Goal: Download file/media

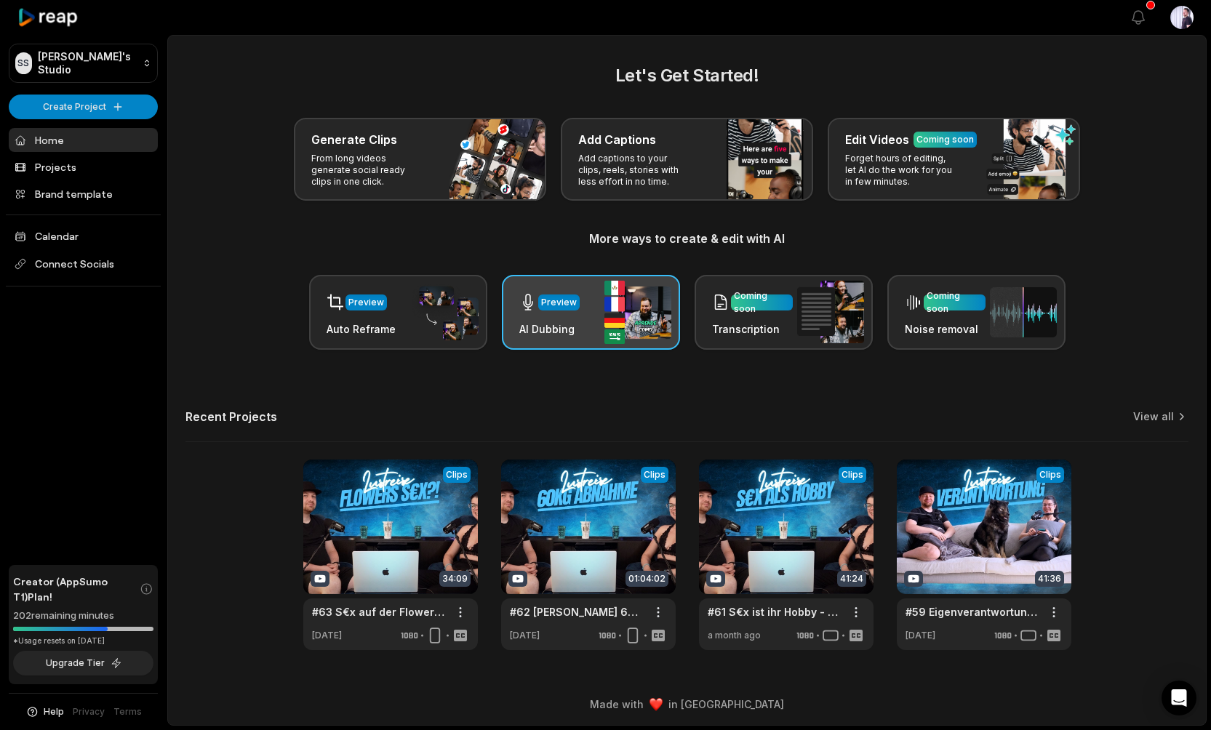
click at [572, 308] on div "Preview" at bounding box center [559, 302] width 36 height 13
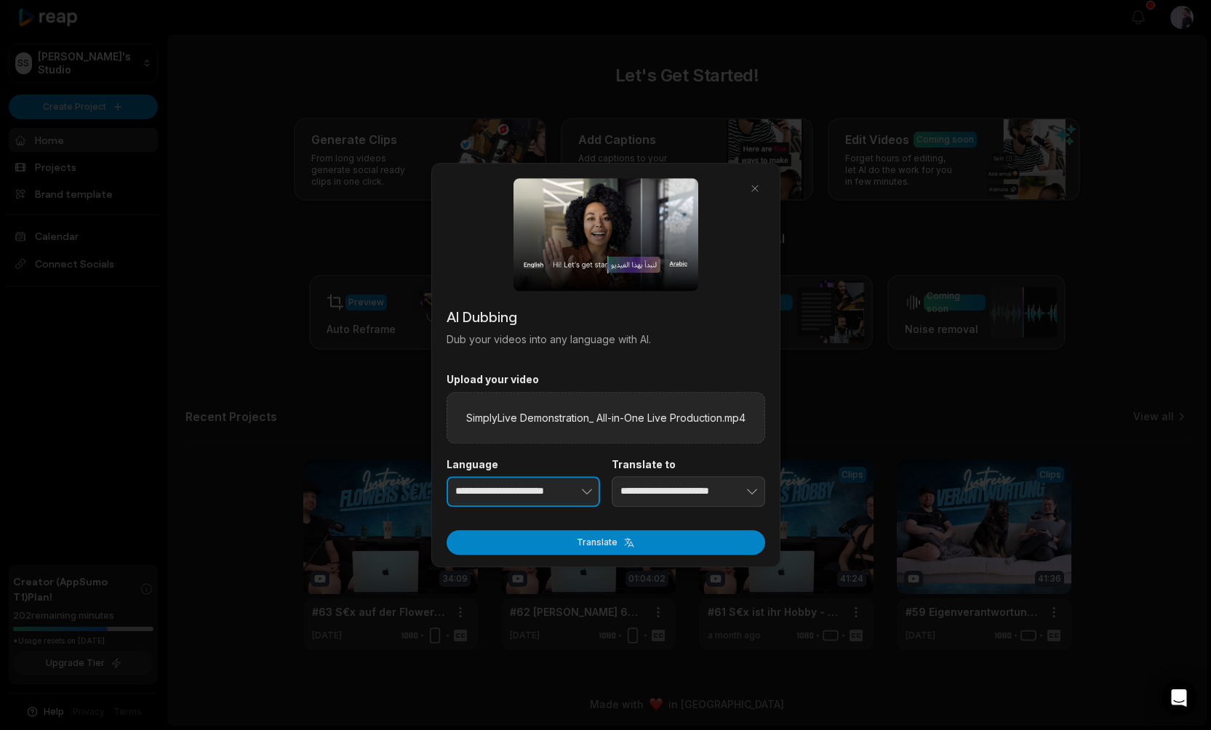
click at [559, 488] on button "button" at bounding box center [564, 491] width 71 height 31
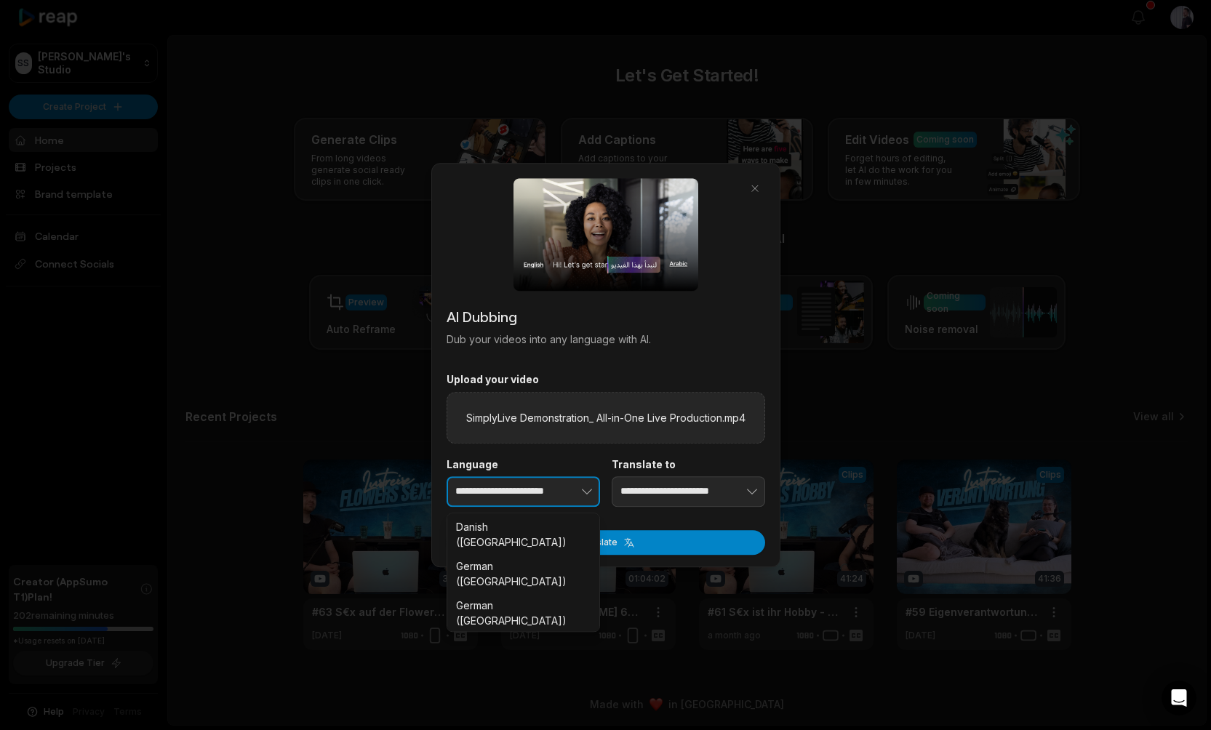
scroll to position [990, 0]
type input "**********"
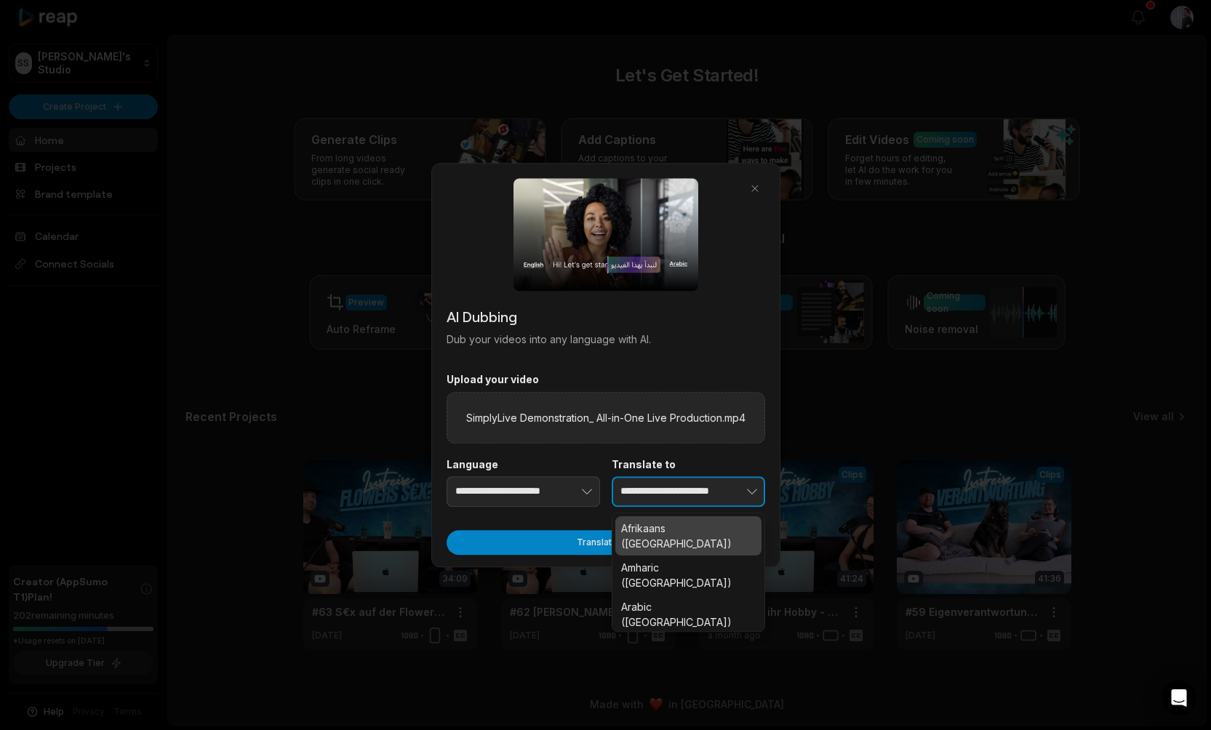
click at [747, 492] on icon "button" at bounding box center [752, 491] width 15 height 15
type input "**********"
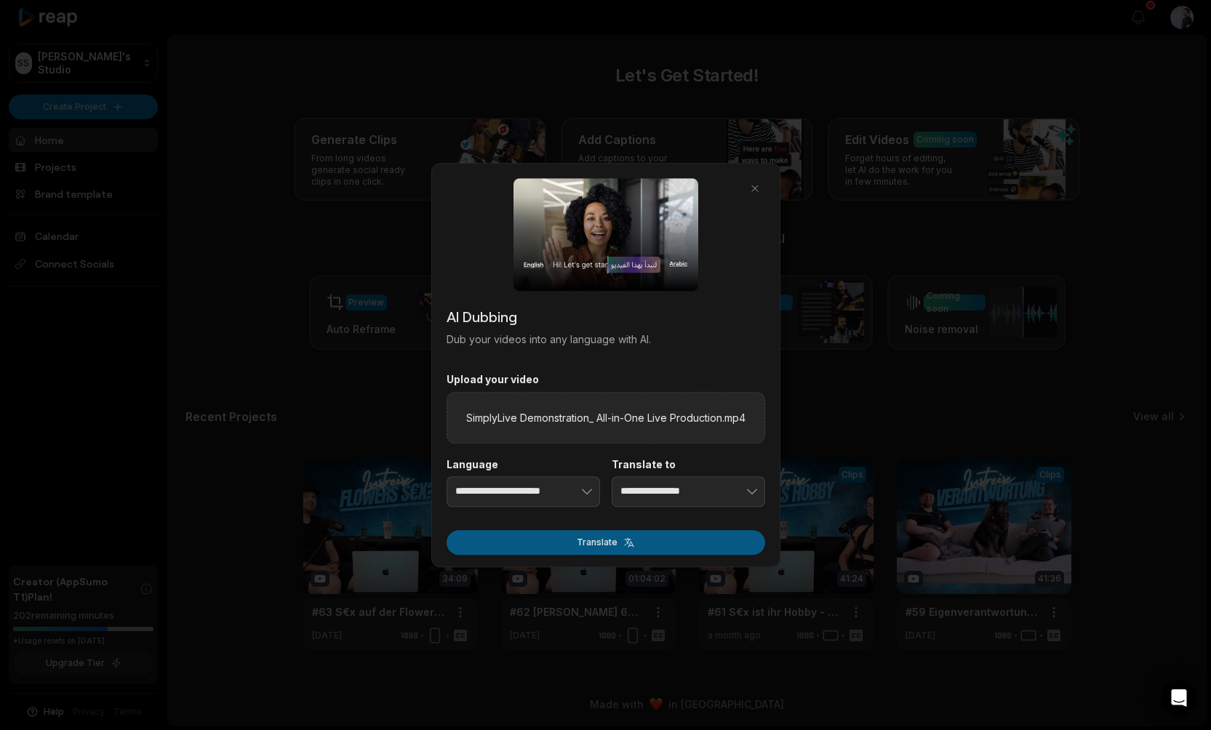
click at [633, 536] on button "Translate" at bounding box center [606, 542] width 319 height 25
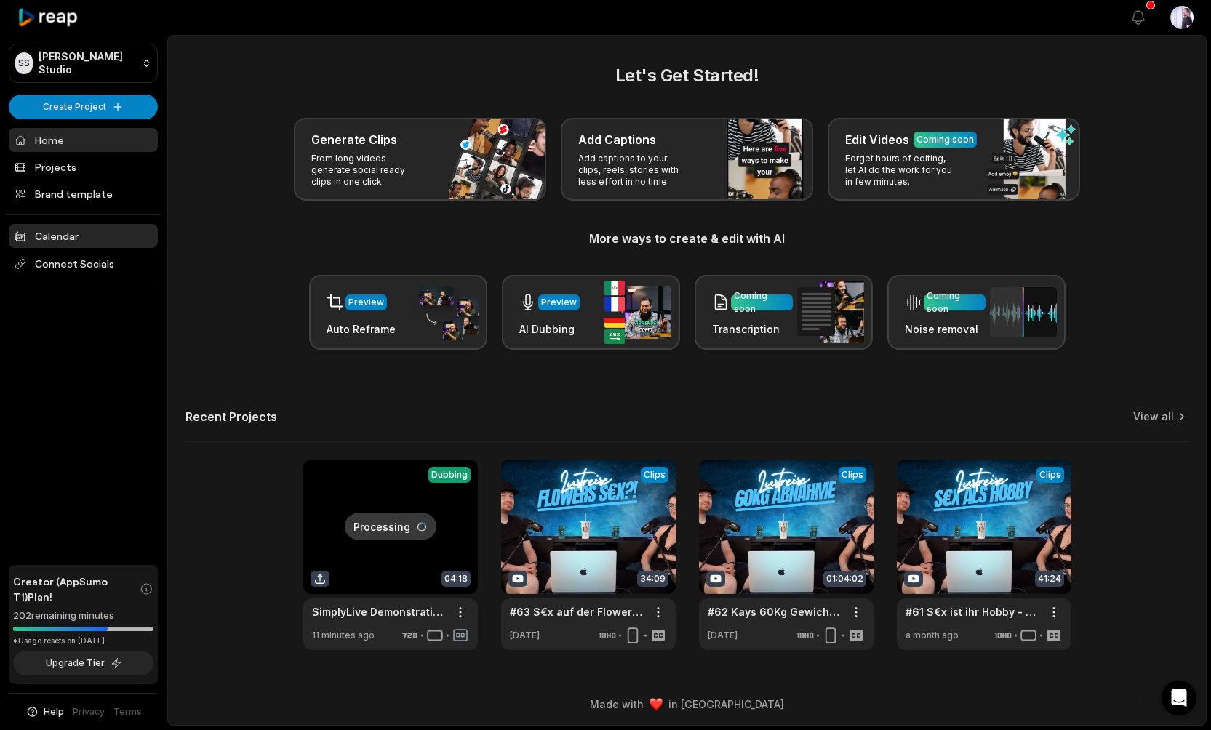
click at [80, 241] on link "Calendar" at bounding box center [83, 236] width 149 height 24
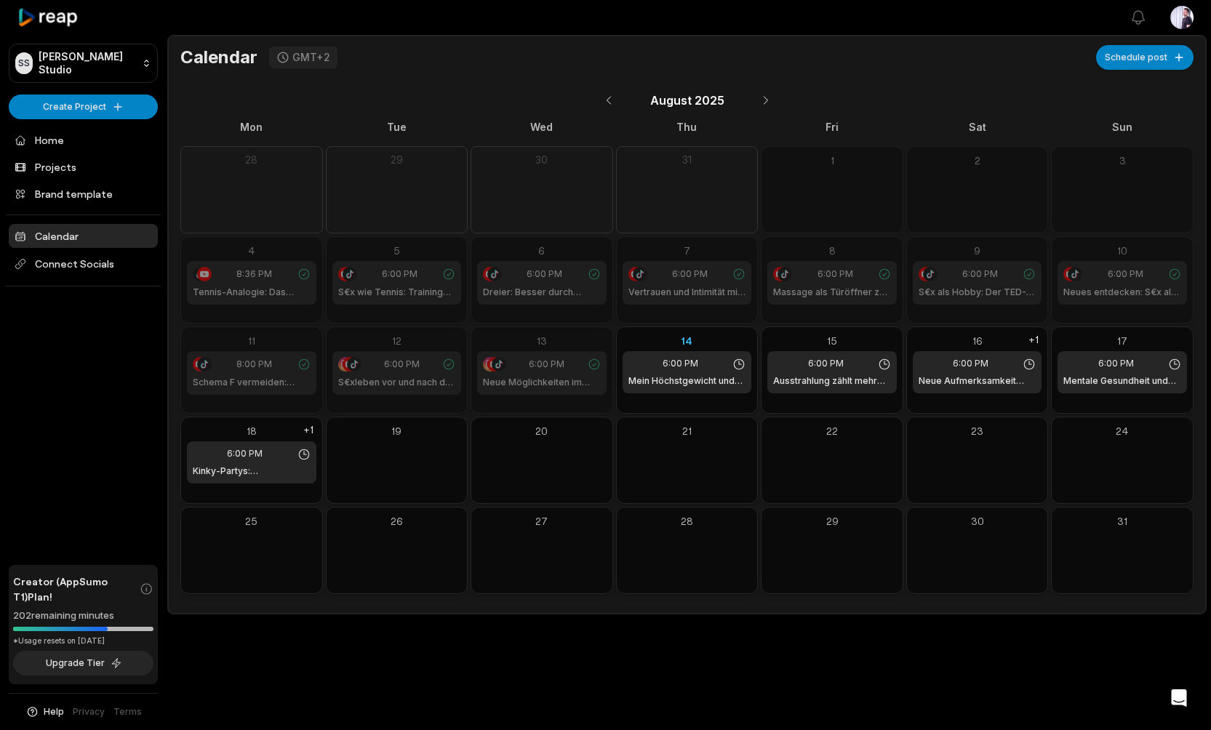
click at [47, 19] on icon at bounding box center [48, 18] width 62 height 20
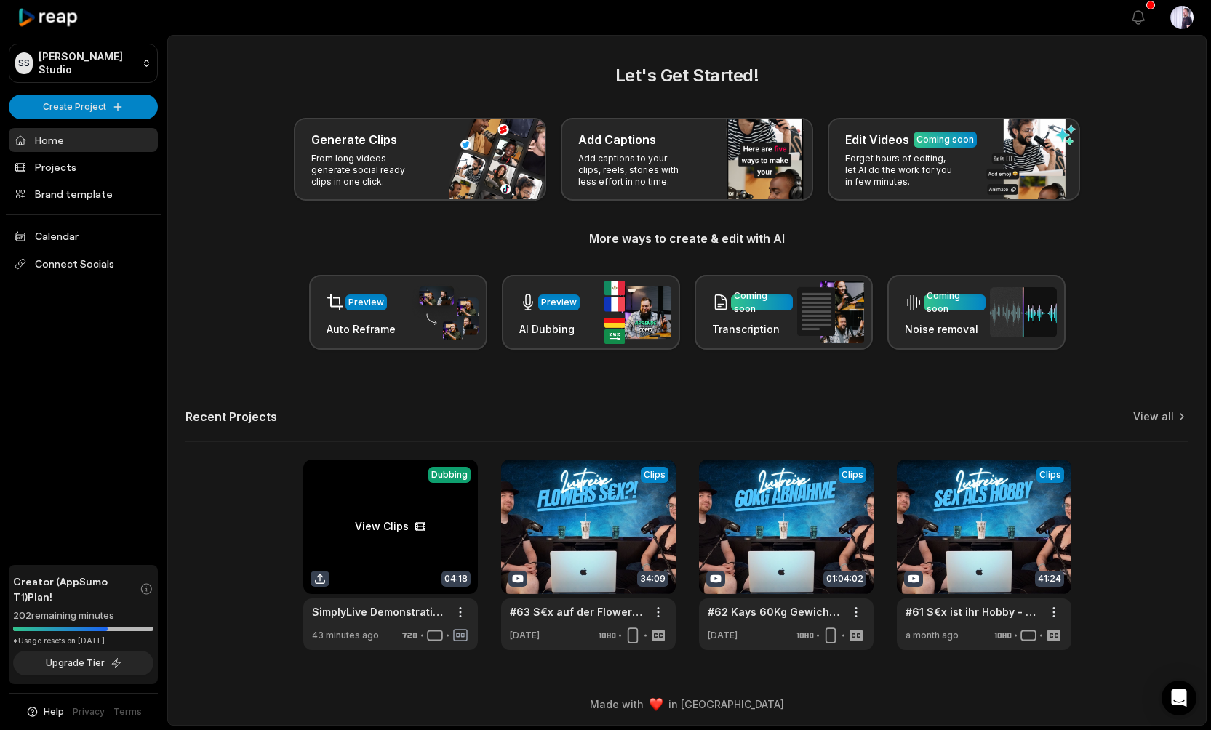
click at [379, 529] on link at bounding box center [390, 555] width 175 height 191
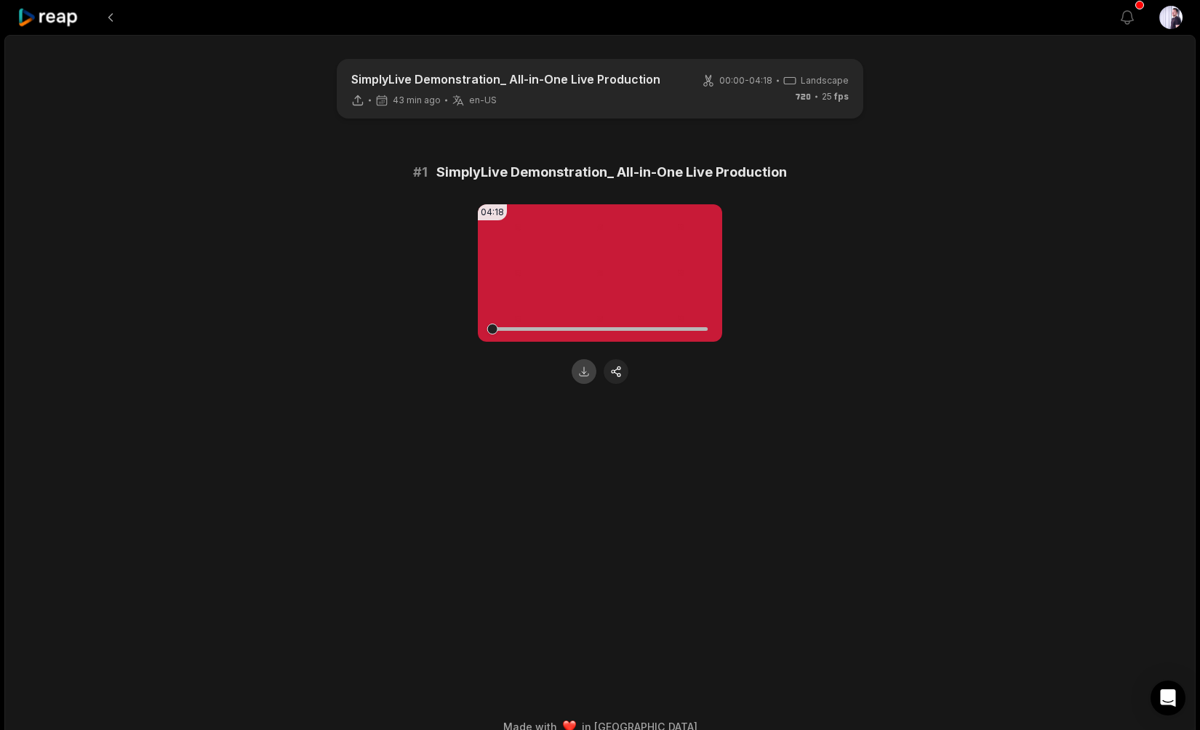
click at [590, 374] on button at bounding box center [584, 371] width 25 height 25
